Goal: Task Accomplishment & Management: Manage account settings

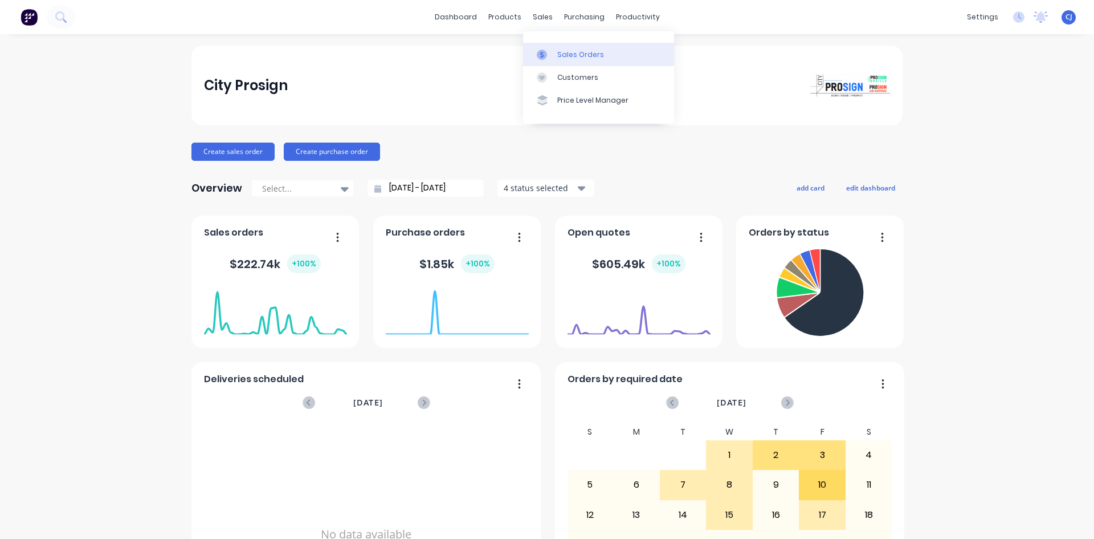
click at [554, 64] on link "Sales Orders" at bounding box center [598, 54] width 151 height 23
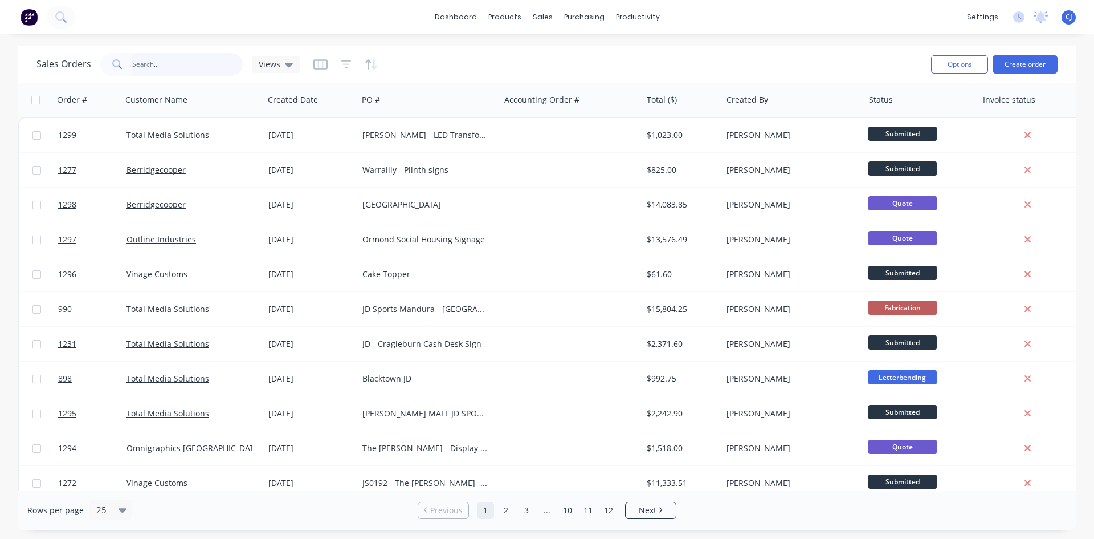
click at [144, 67] on input "text" at bounding box center [187, 64] width 111 height 23
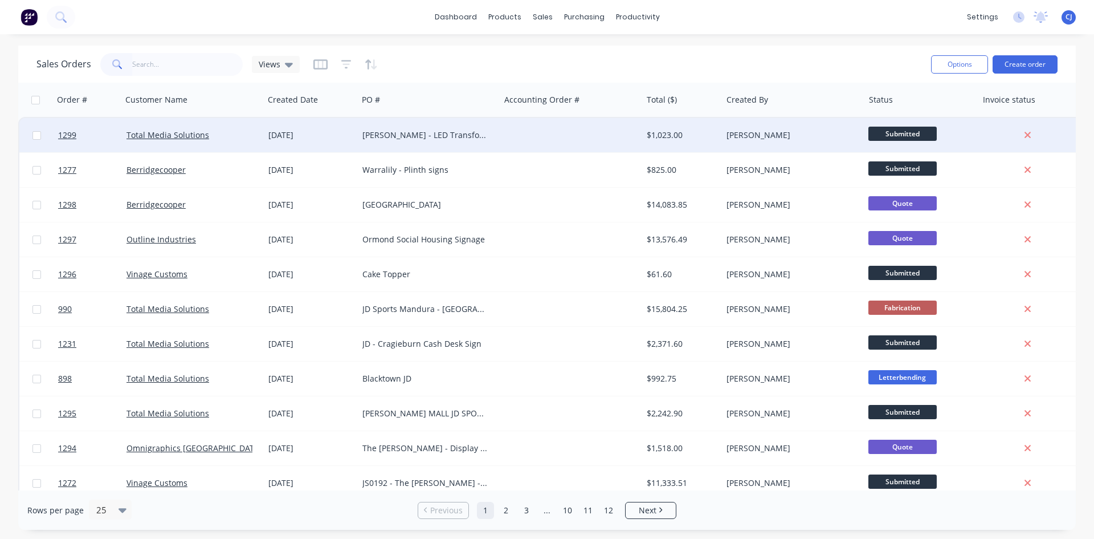
click at [423, 141] on div "[PERSON_NAME] - LED Transformers" at bounding box center [429, 135] width 142 height 34
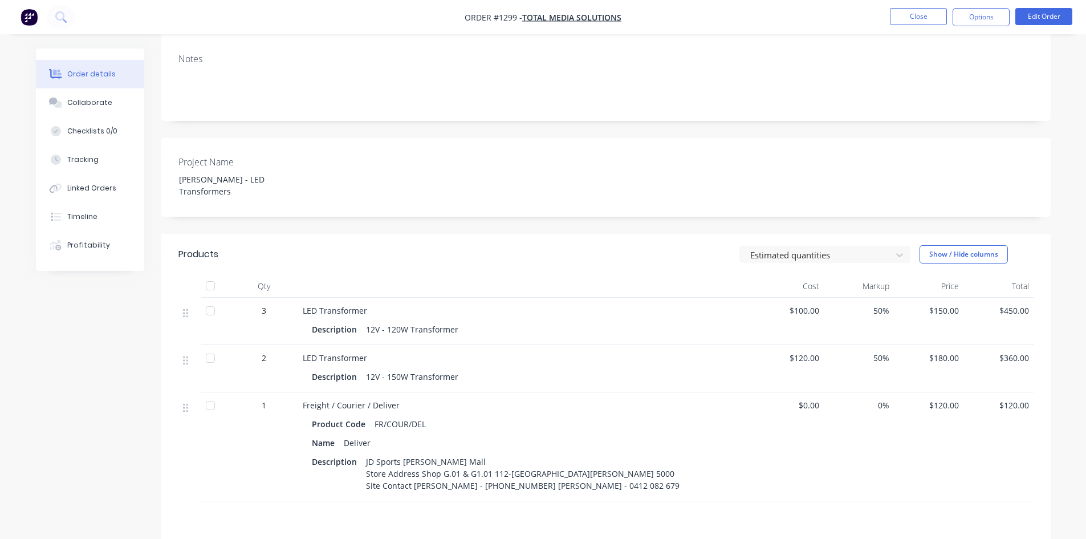
scroll to position [228, 0]
click at [377, 452] on div "JD Sports [PERSON_NAME] Mall Store Address Shop G.01 & G1.01 112-[GEOGRAPHIC_DA…" at bounding box center [522, 472] width 323 height 40
drag, startPoint x: 400, startPoint y: 412, endPoint x: 446, endPoint y: 411, distance: 46.8
click at [446, 452] on div "JD Sports [PERSON_NAME] Mall Store Address Shop G.01 & G1.01 112-[GEOGRAPHIC_DA…" at bounding box center [522, 472] width 323 height 40
drag, startPoint x: 523, startPoint y: 426, endPoint x: 636, endPoint y: 425, distance: 113.4
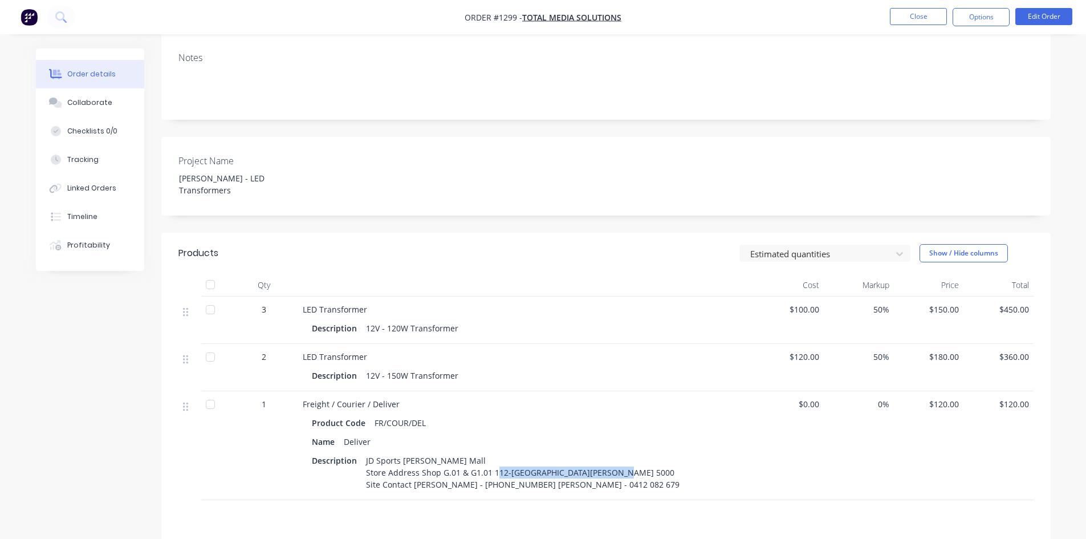
click at [636, 452] on div "JD Sports [PERSON_NAME] Mall Store Address Shop G.01 & G1.01 112-[GEOGRAPHIC_DA…" at bounding box center [522, 472] width 323 height 40
copy div "[PERSON_NAME] Mall [GEOGRAPHIC_DATA], [GEOGRAPHIC_DATA] 5000"
click at [469, 433] on div "Name Deliver" at bounding box center [526, 441] width 429 height 17
click at [1031, 18] on button "Edit Order" at bounding box center [1043, 16] width 57 height 17
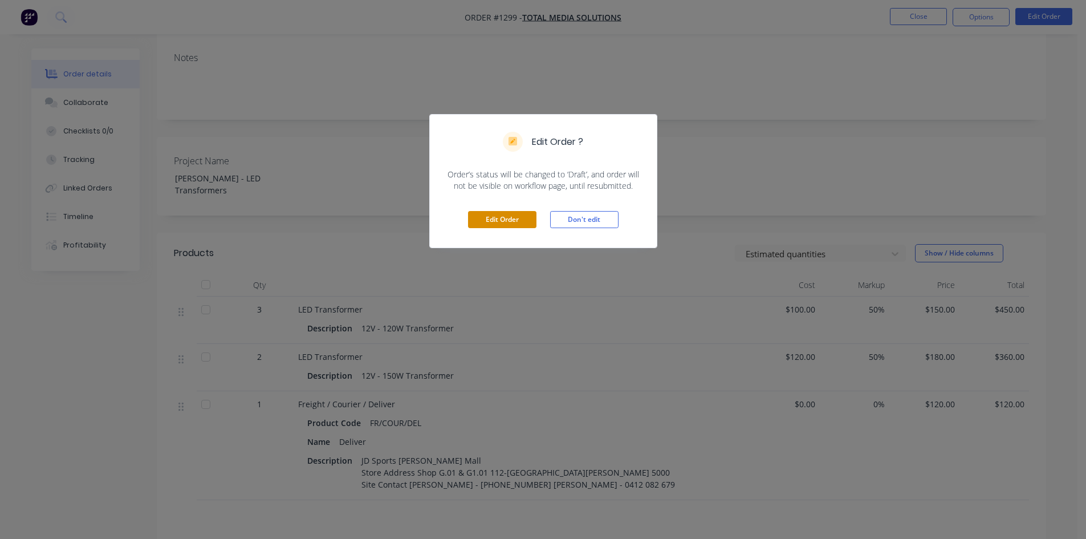
click at [523, 226] on button "Edit Order" at bounding box center [502, 219] width 68 height 17
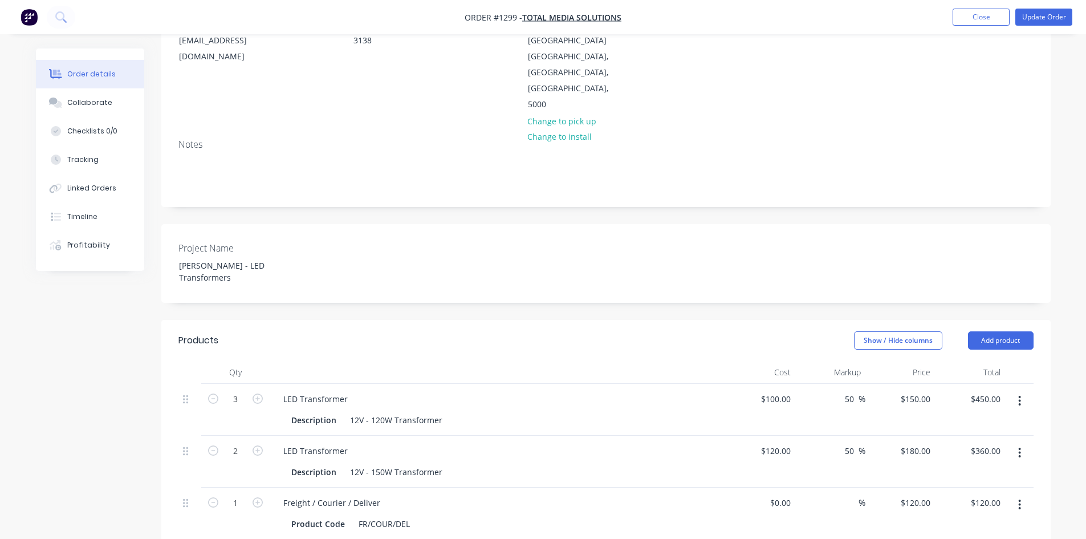
scroll to position [285, 0]
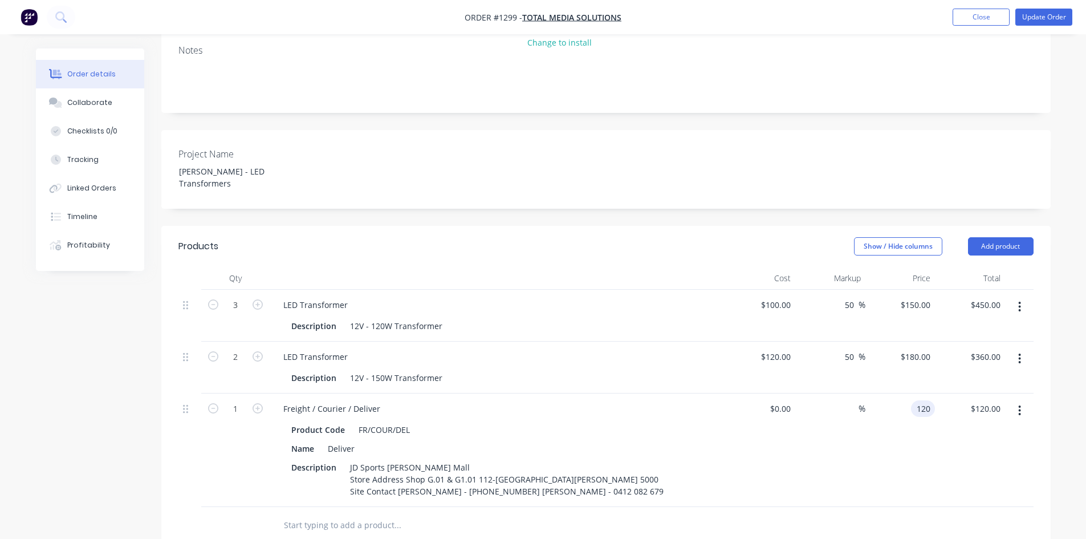
click at [911, 400] on div "120 120" at bounding box center [923, 408] width 24 height 17
type input "$170.00"
click at [1070, 339] on div "Order details Collaborate Checklists 0/0 Tracking Linked Orders Timeline Profit…" at bounding box center [543, 275] width 1086 height 1120
click at [1066, 13] on button "Update Order" at bounding box center [1043, 17] width 57 height 17
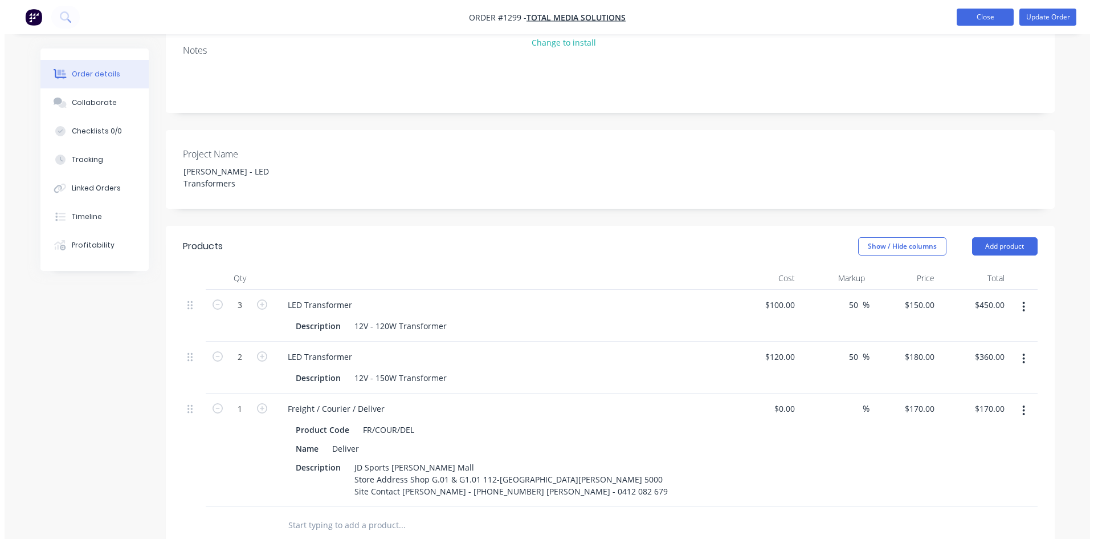
scroll to position [0, 0]
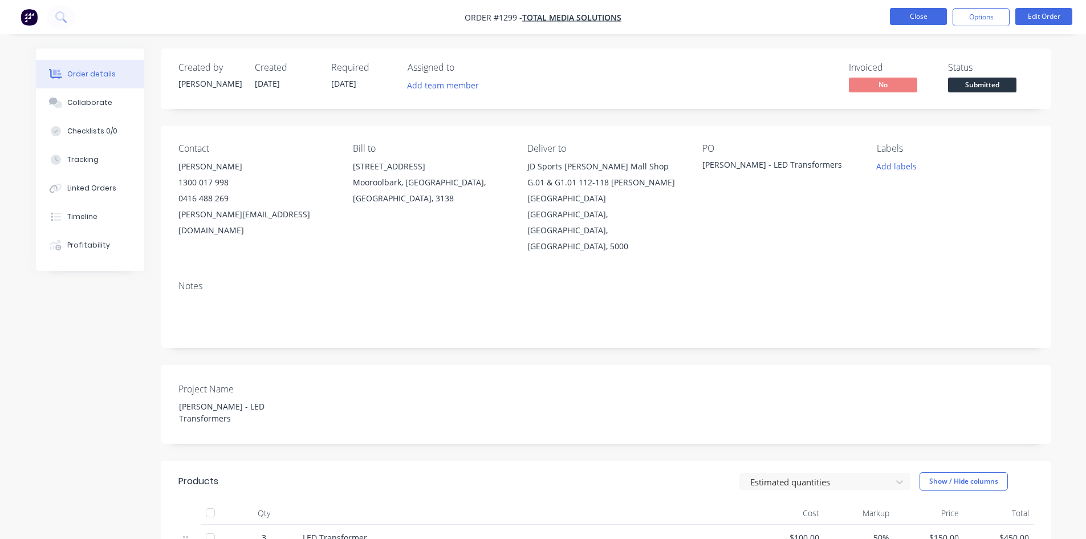
click at [905, 13] on button "Close" at bounding box center [918, 16] width 57 height 17
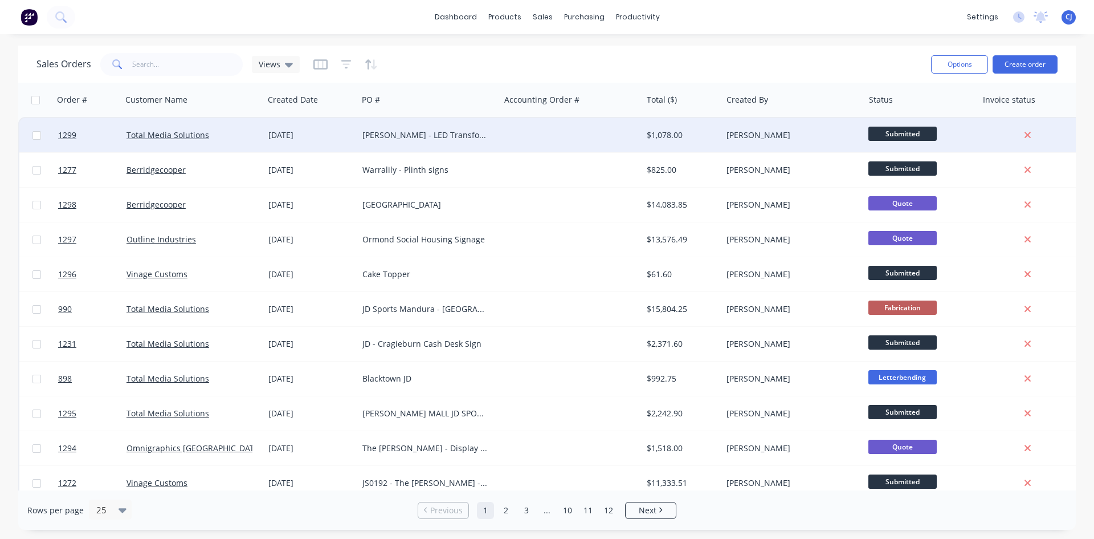
click at [888, 131] on span "Submitted" at bounding box center [903, 134] width 68 height 14
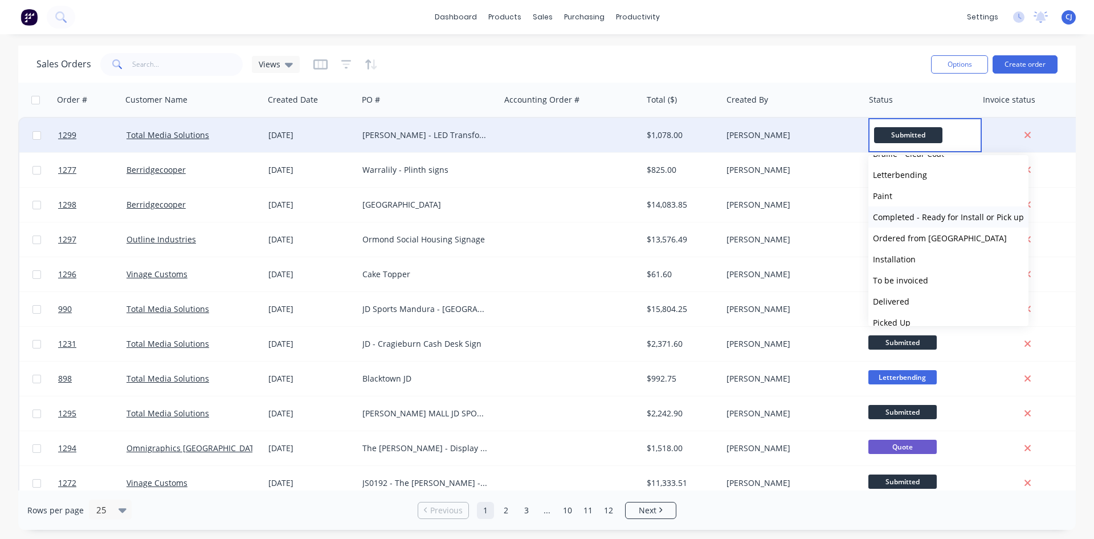
scroll to position [197, 0]
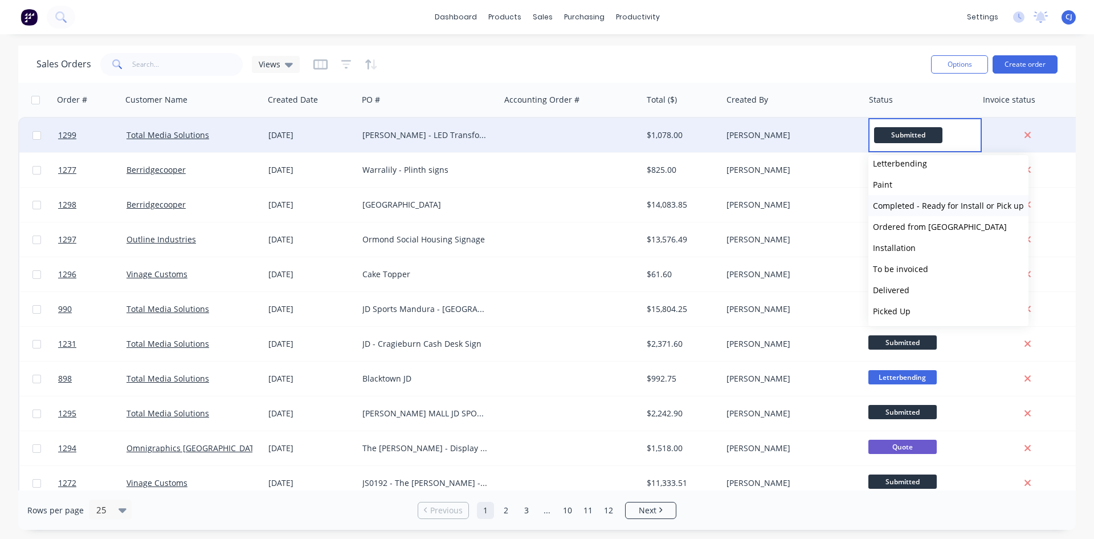
click at [900, 197] on button "Completed - Ready for Install or Pick up" at bounding box center [949, 205] width 160 height 21
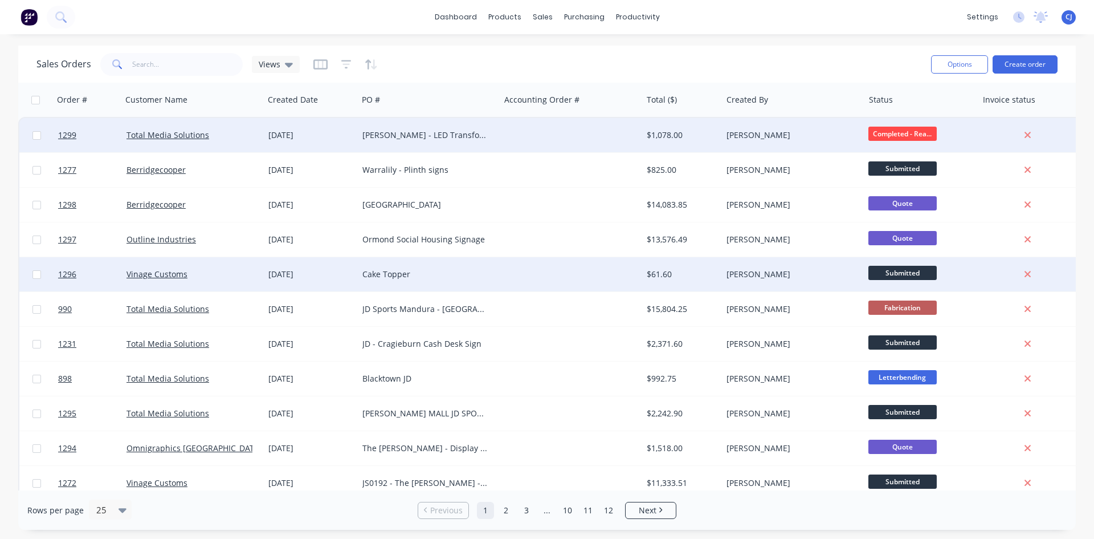
click at [901, 271] on span "Submitted" at bounding box center [903, 273] width 68 height 14
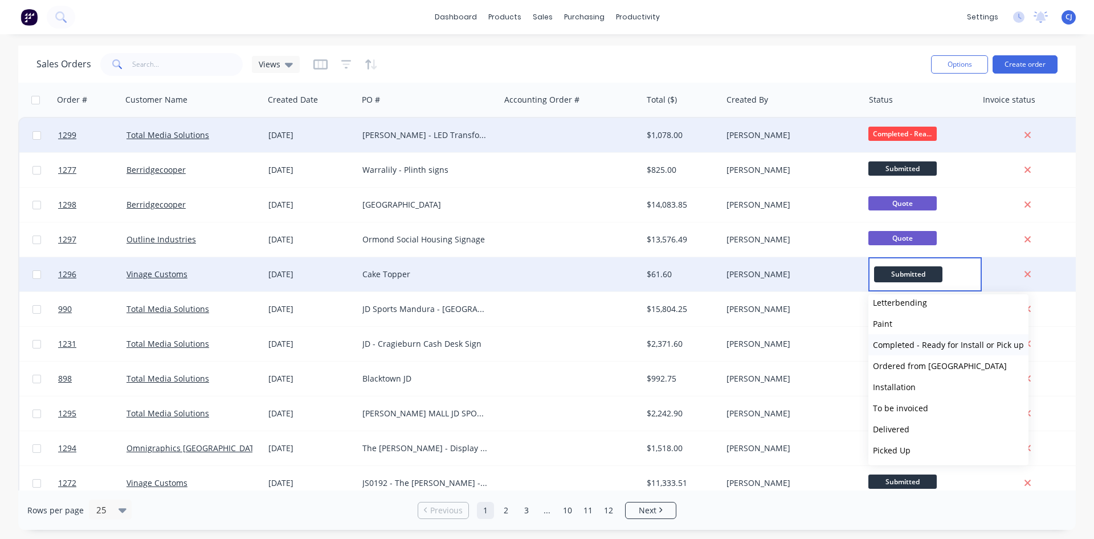
click at [909, 341] on span "Completed - Ready for Install or Pick up" at bounding box center [948, 344] width 151 height 11
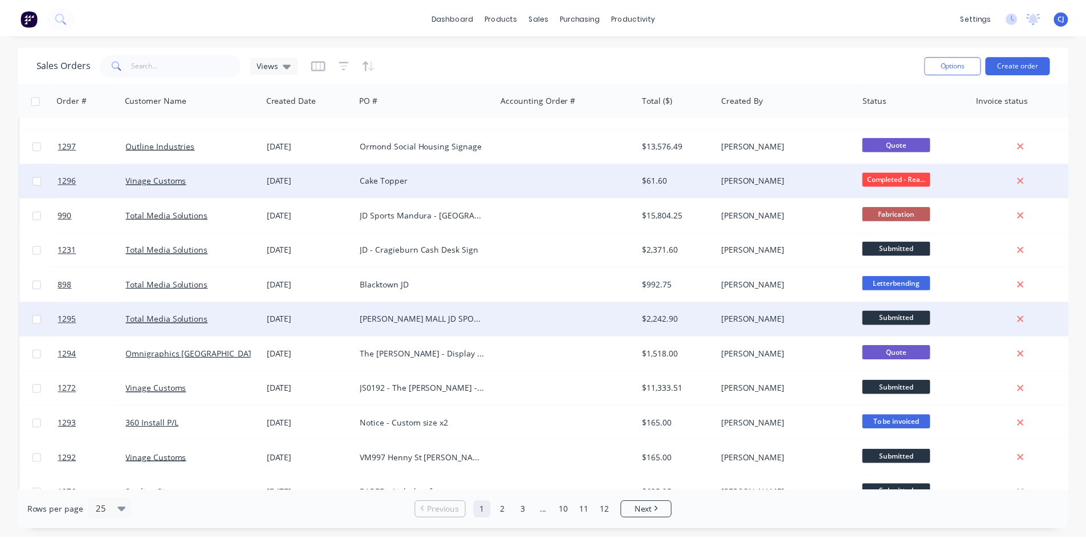
scroll to position [114, 0]
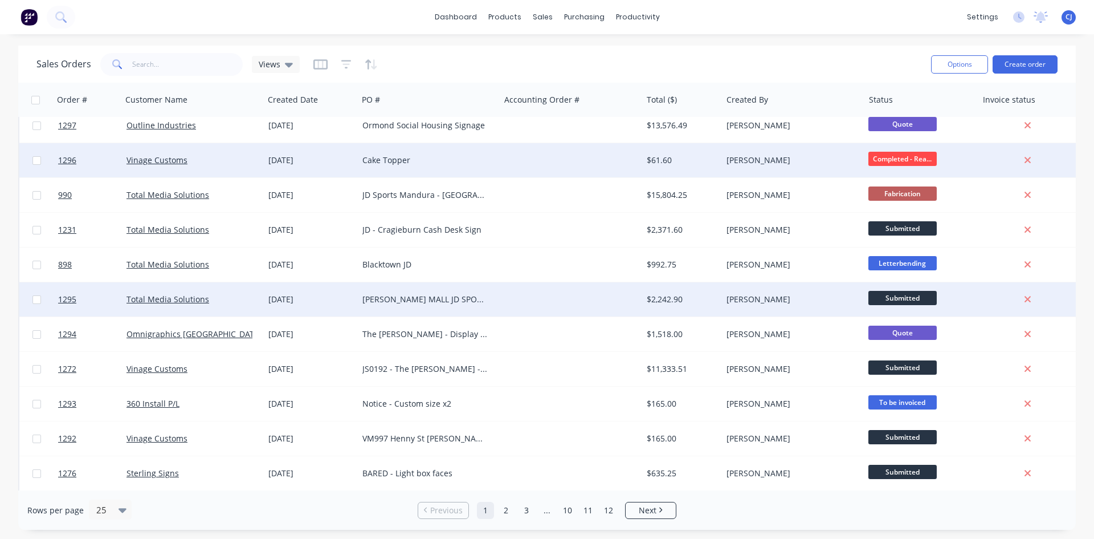
click at [672, 299] on div "$2,242.90" at bounding box center [680, 299] width 67 height 11
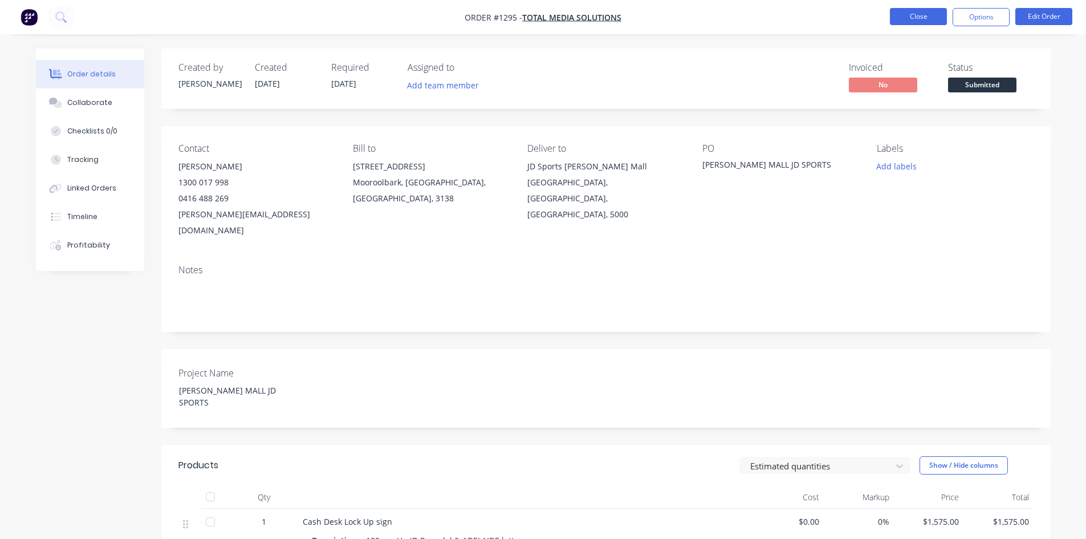
click at [901, 17] on button "Close" at bounding box center [918, 16] width 57 height 17
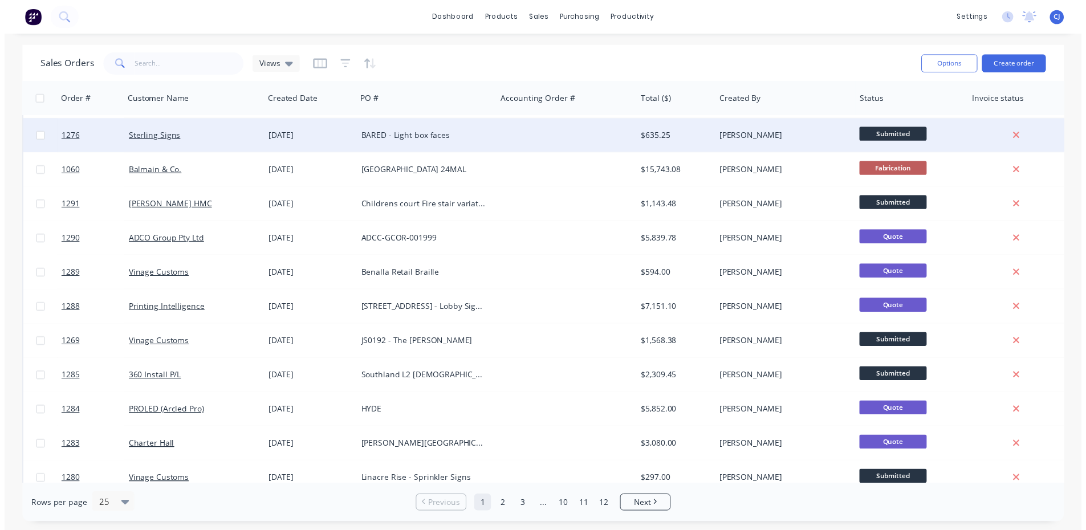
scroll to position [456, 0]
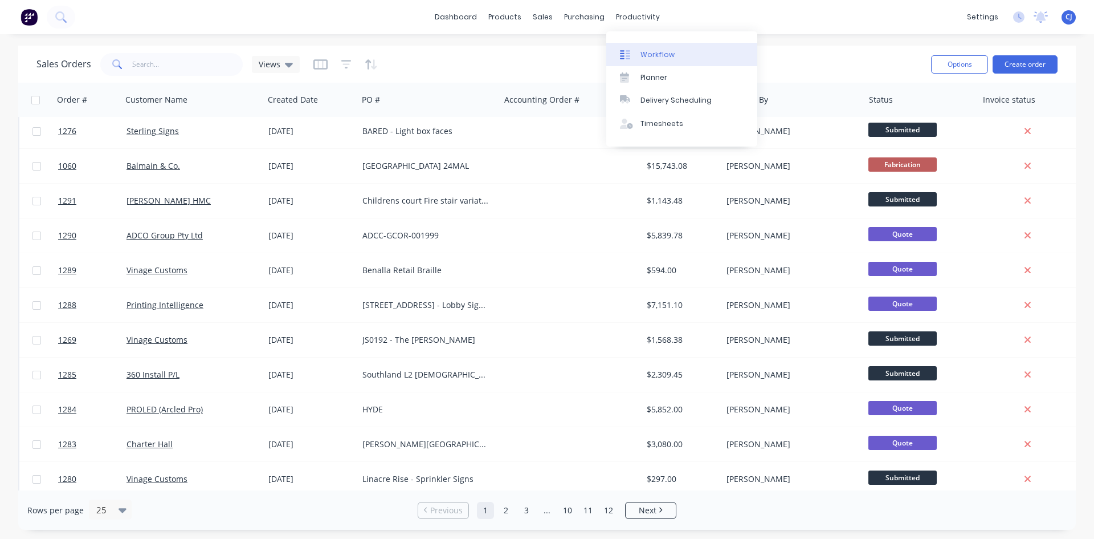
click at [644, 56] on div "Workflow" at bounding box center [658, 55] width 34 height 10
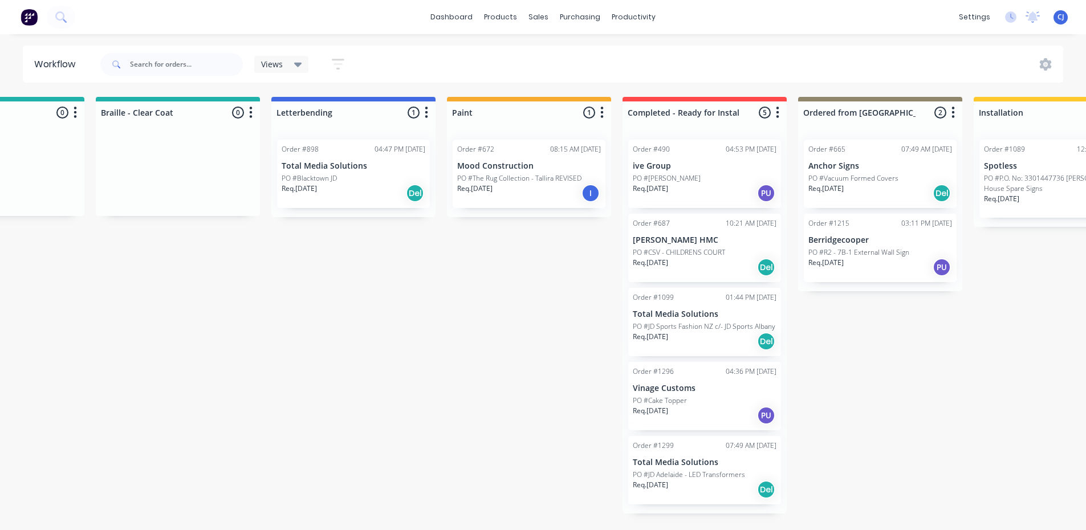
scroll to position [2, 1352]
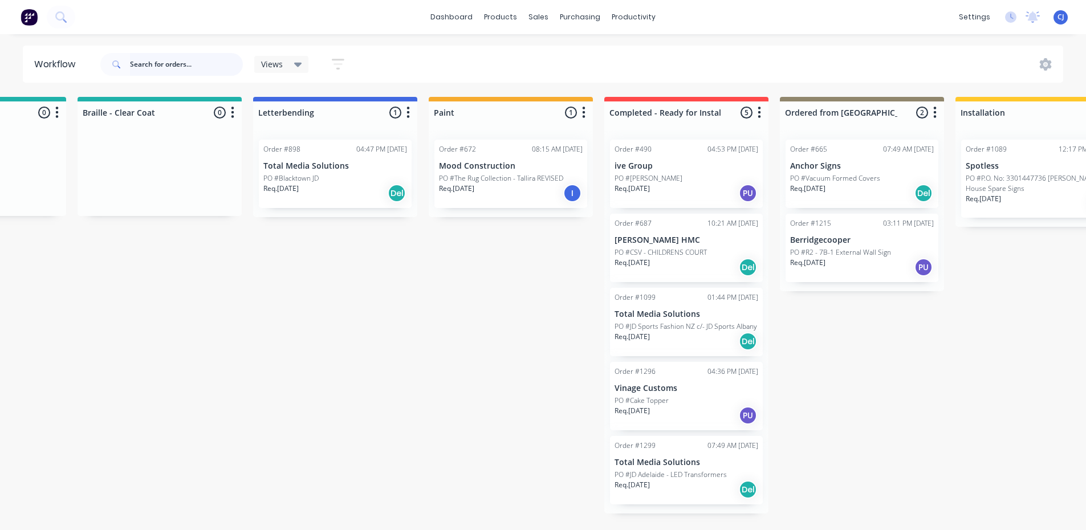
click at [147, 59] on input "text" at bounding box center [186, 64] width 113 height 23
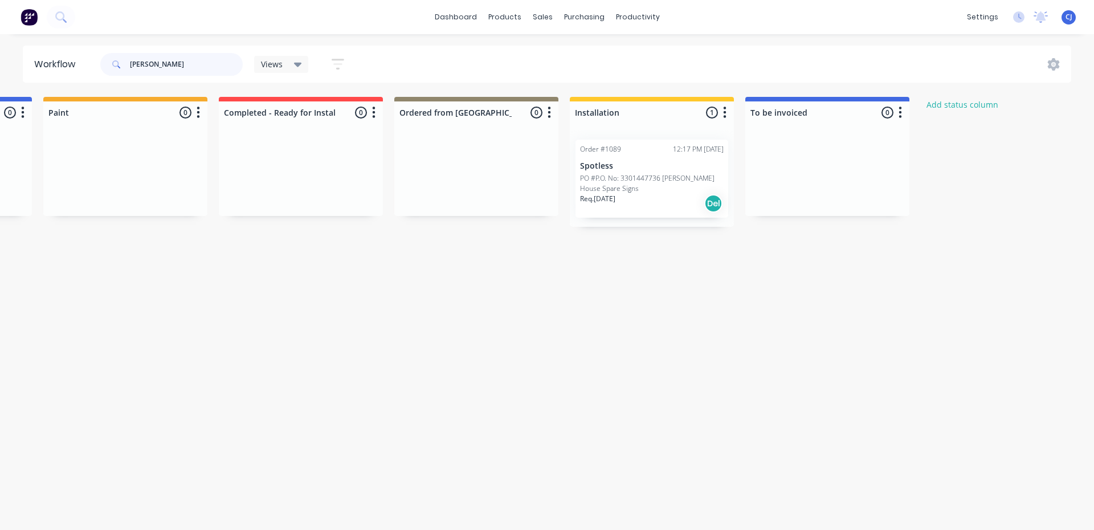
scroll to position [0, 1712]
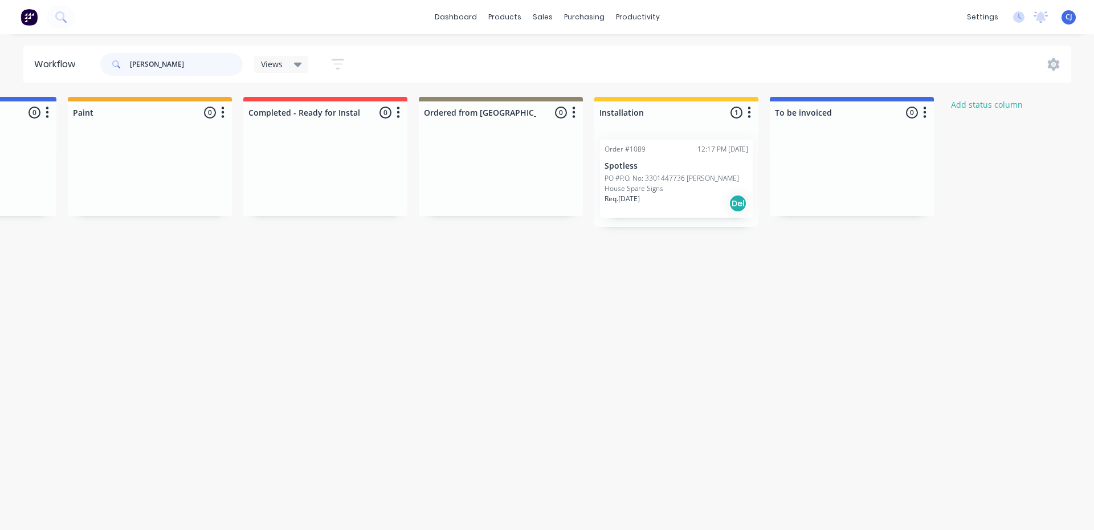
type input "[PERSON_NAME]"
click at [39, 25] on button at bounding box center [29, 17] width 24 height 23
